Goal: Transaction & Acquisition: Purchase product/service

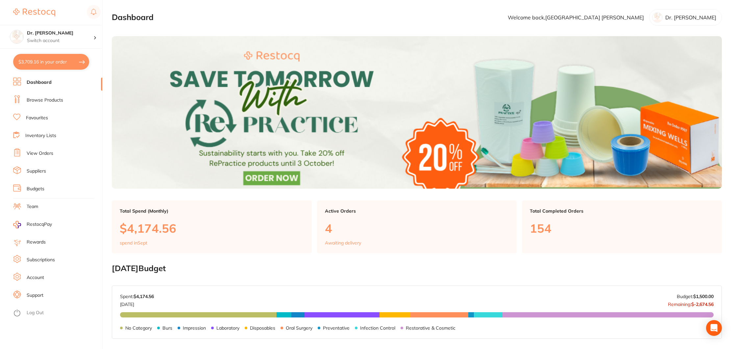
click at [42, 63] on button "$3,709.16 in your order" at bounding box center [51, 62] width 76 height 16
checkbox input "true"
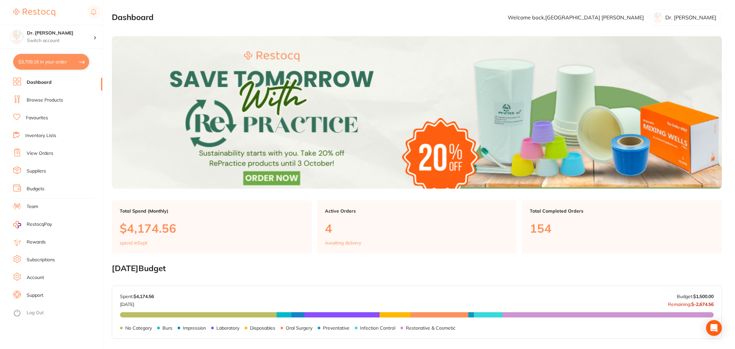
checkbox input "true"
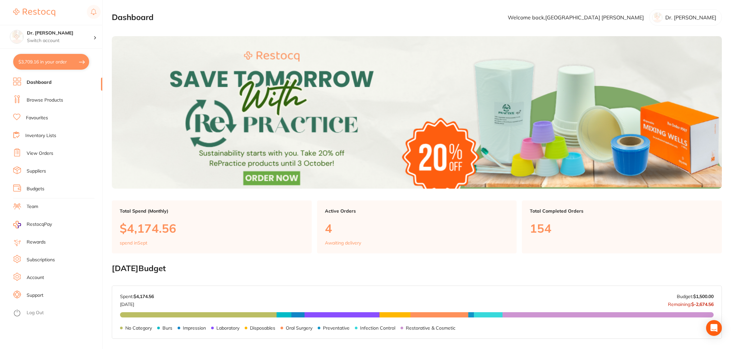
checkbox input "true"
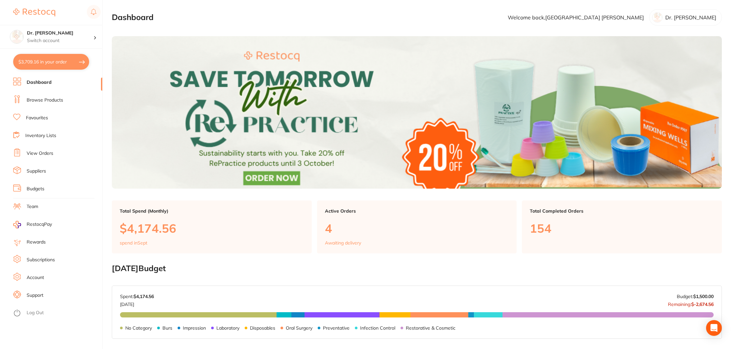
checkbox input "true"
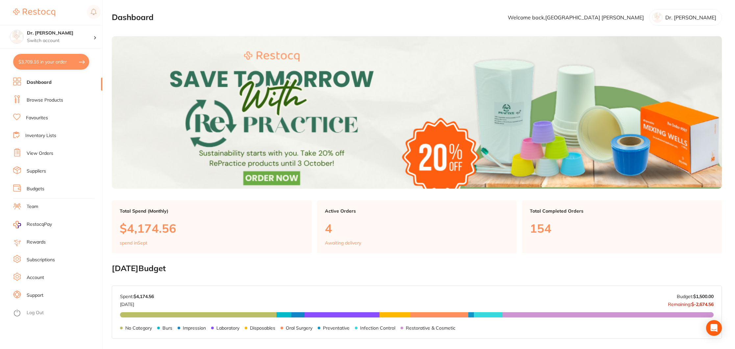
checkbox input "true"
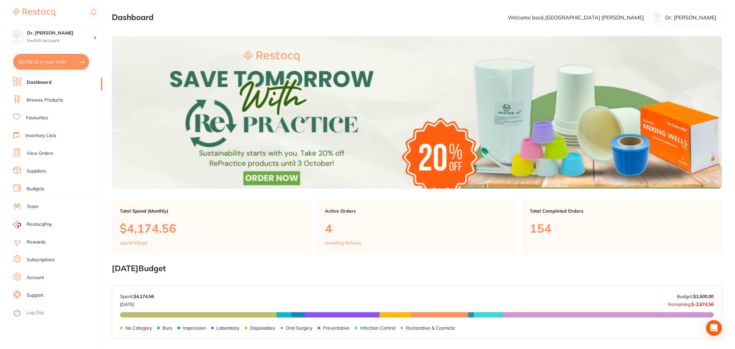
checkbox input "true"
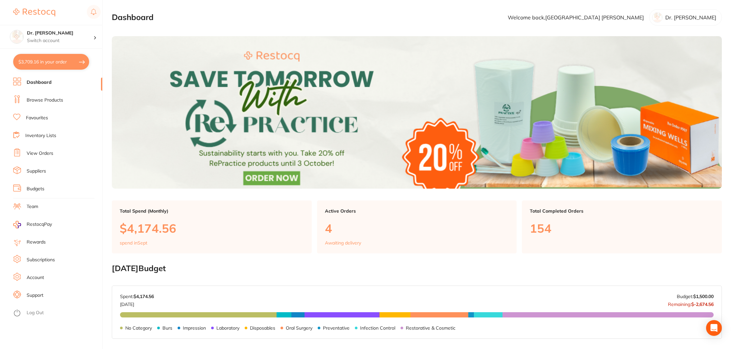
checkbox input "true"
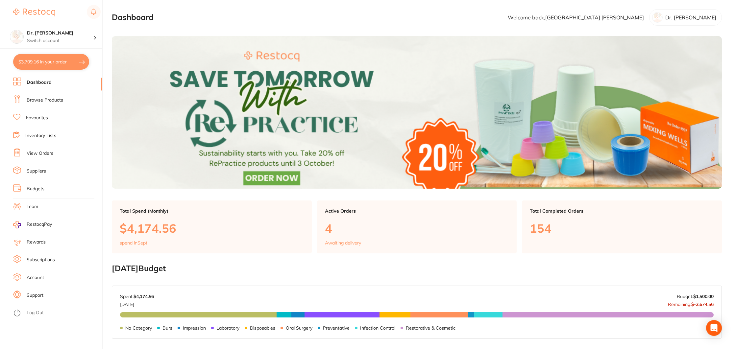
checkbox input "true"
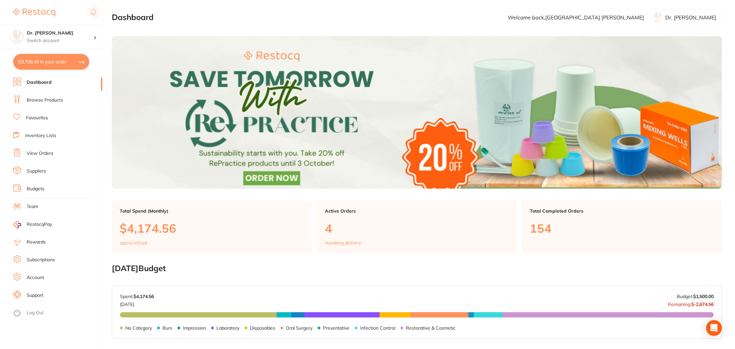
checkbox input "true"
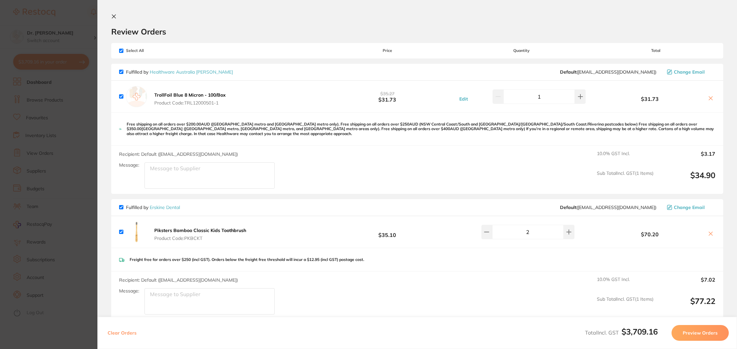
click at [115, 17] on icon at bounding box center [114, 17] width 4 height 4
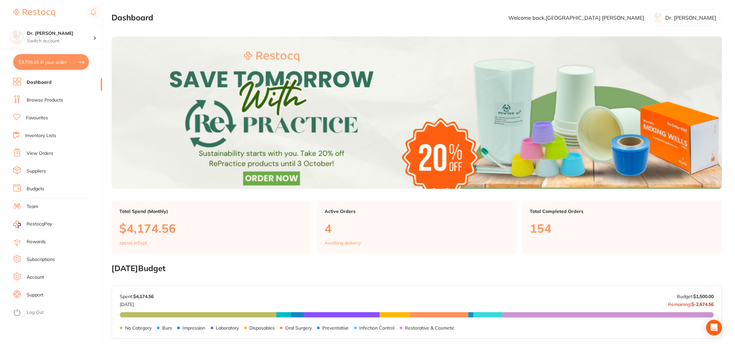
scroll to position [161, 0]
